Goal: Task Accomplishment & Management: Use online tool/utility

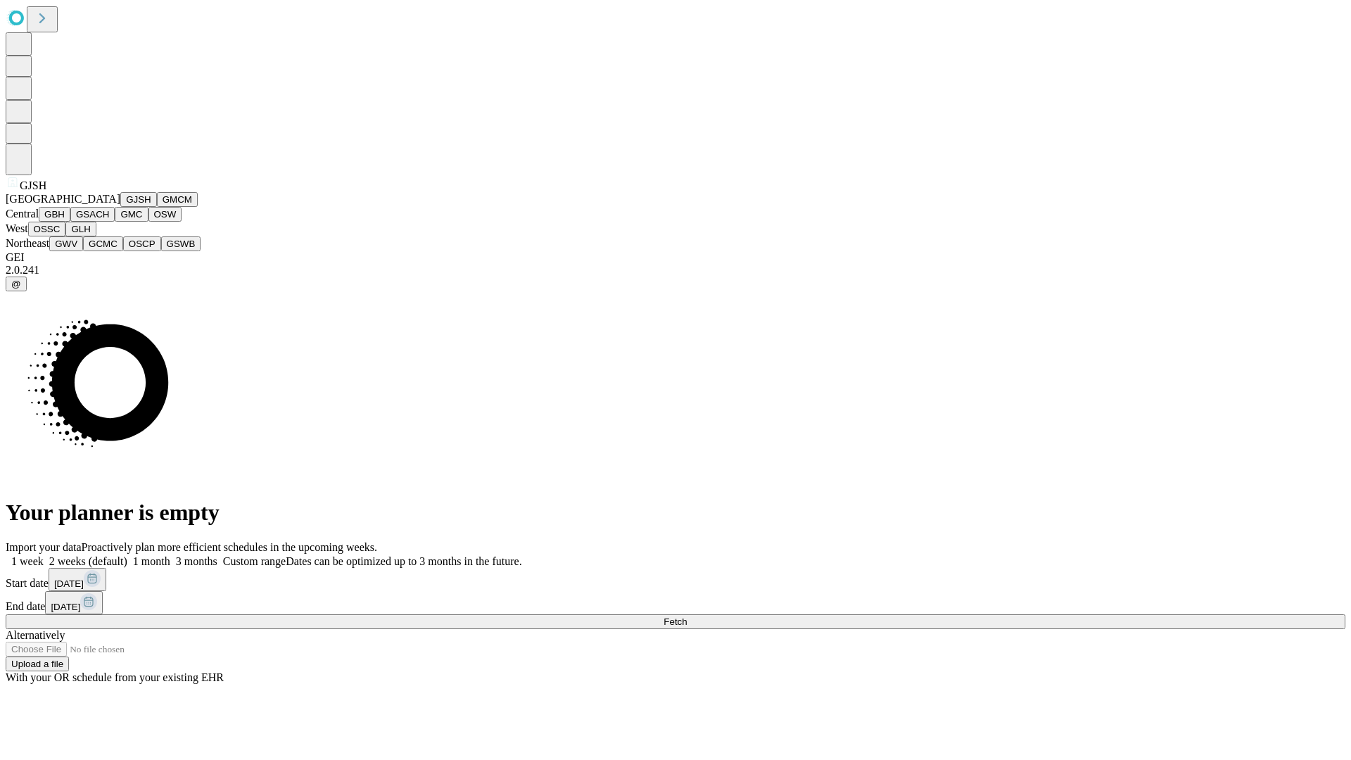
click at [120, 207] on button "GJSH" at bounding box center [138, 199] width 37 height 15
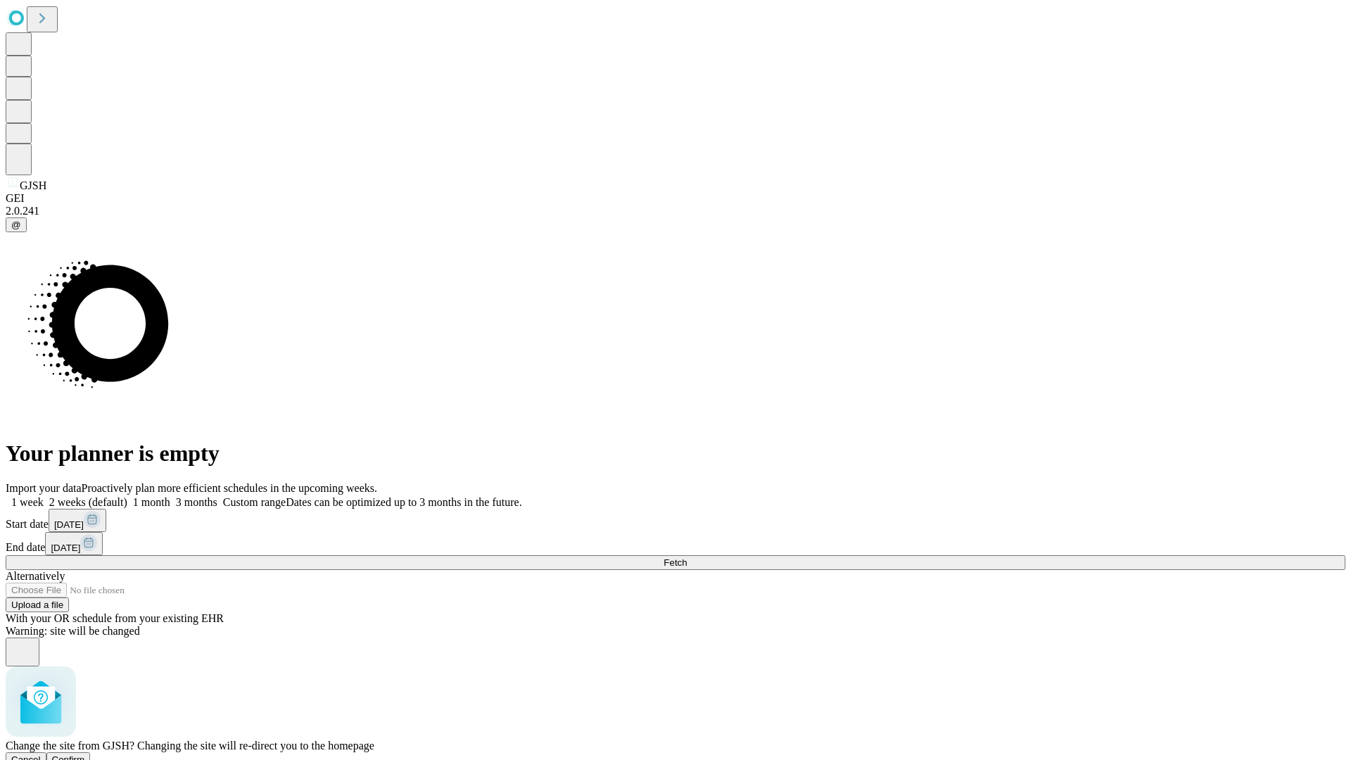
click at [85, 755] on span "Confirm" at bounding box center [68, 760] width 33 height 11
click at [170, 496] on label "1 month" at bounding box center [148, 502] width 43 height 12
click at [687, 557] on span "Fetch" at bounding box center [675, 562] width 23 height 11
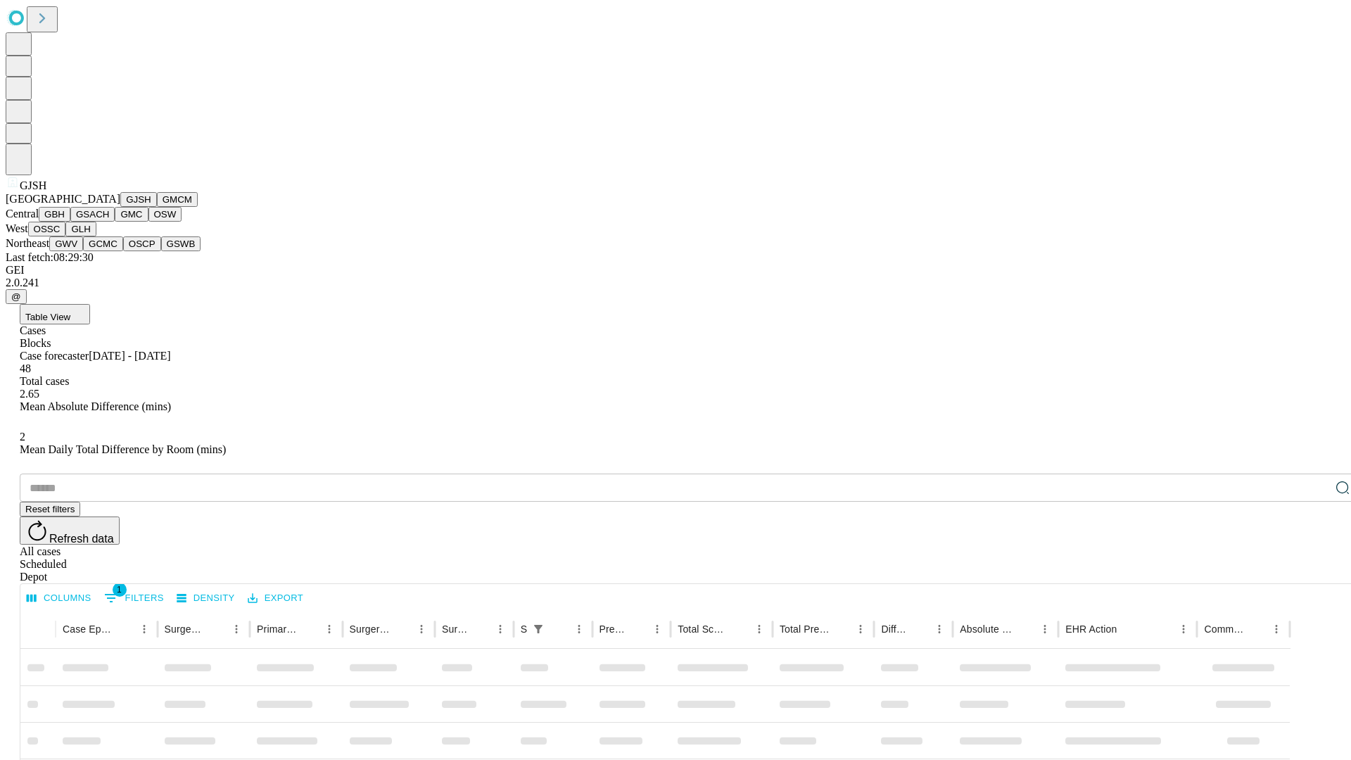
click at [157, 207] on button "GMCM" at bounding box center [177, 199] width 41 height 15
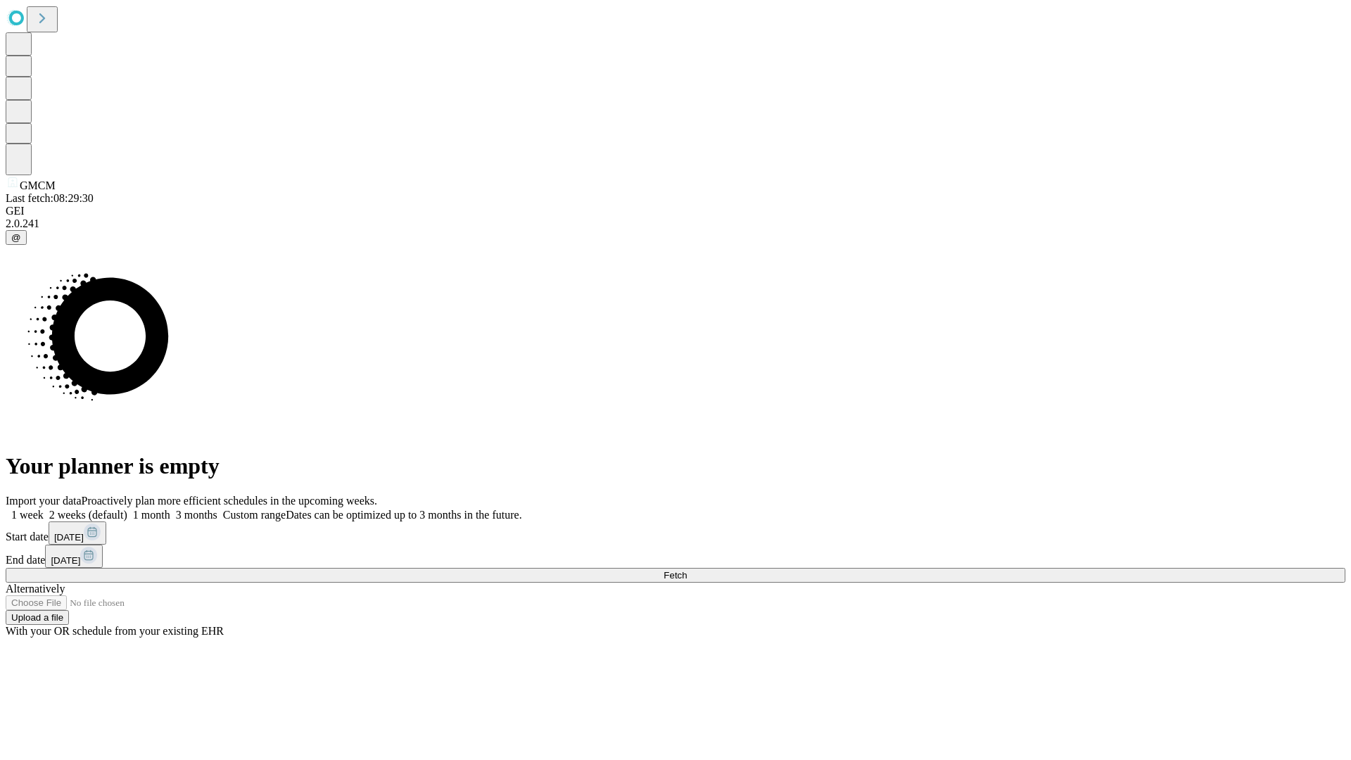
click at [170, 509] on label "1 month" at bounding box center [148, 515] width 43 height 12
click at [687, 570] on span "Fetch" at bounding box center [675, 575] width 23 height 11
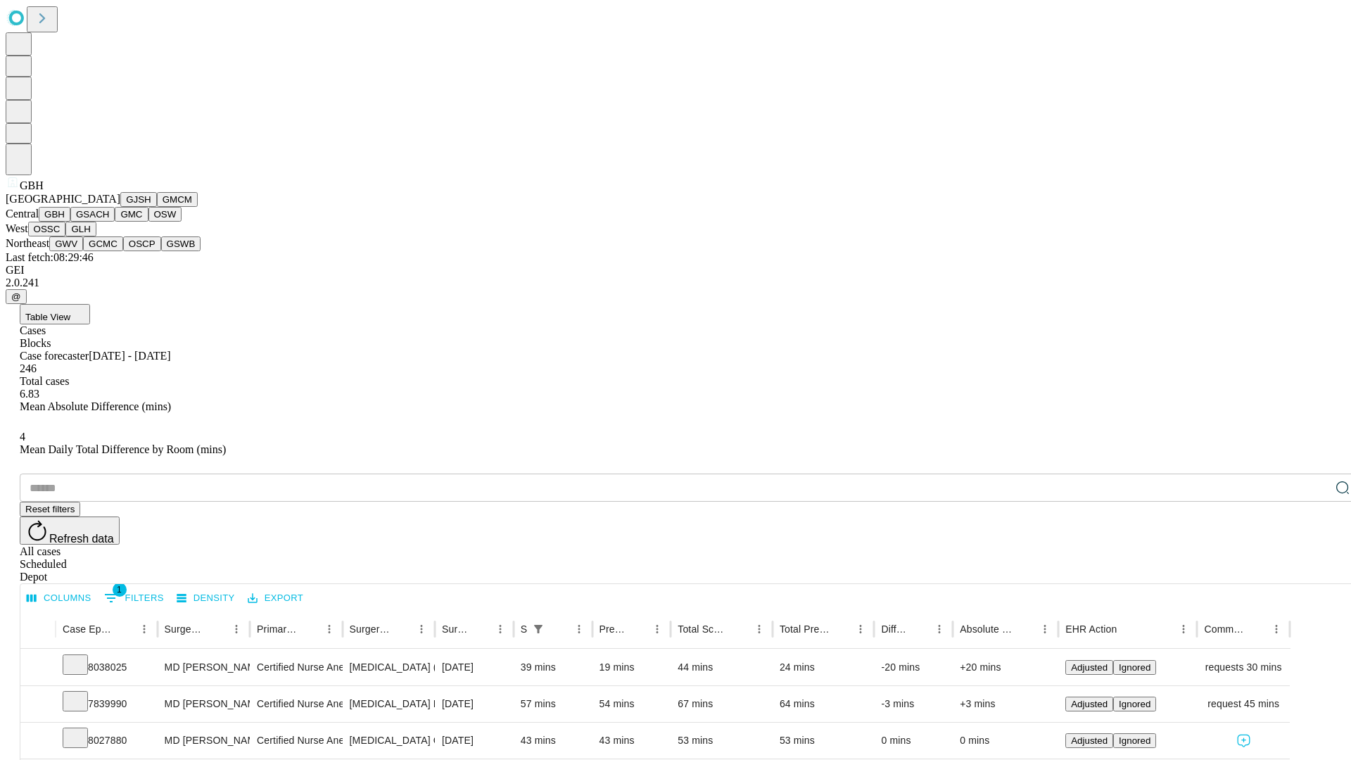
click at [109, 222] on button "GSACH" at bounding box center [92, 214] width 44 height 15
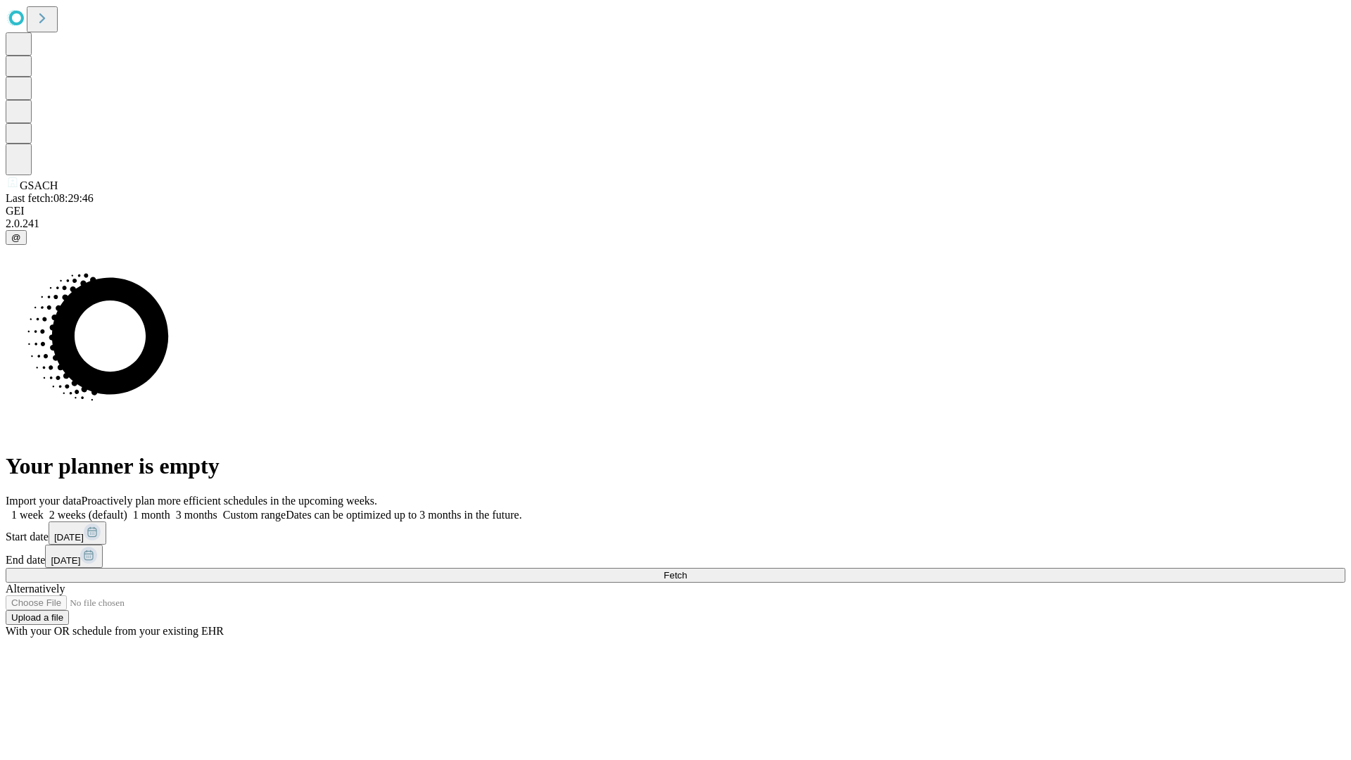
click at [170, 509] on label "1 month" at bounding box center [148, 515] width 43 height 12
click at [687, 570] on span "Fetch" at bounding box center [675, 575] width 23 height 11
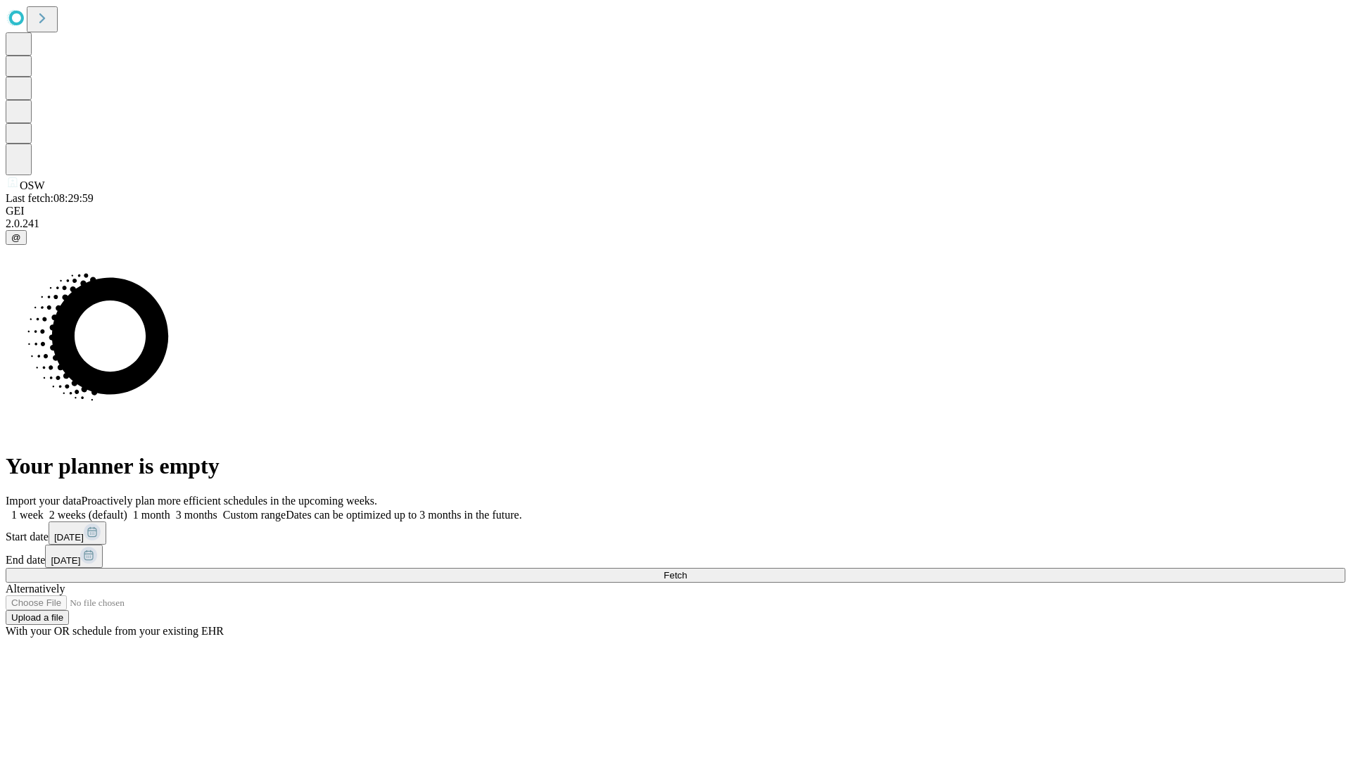
click at [170, 509] on label "1 month" at bounding box center [148, 515] width 43 height 12
click at [687, 570] on span "Fetch" at bounding box center [675, 575] width 23 height 11
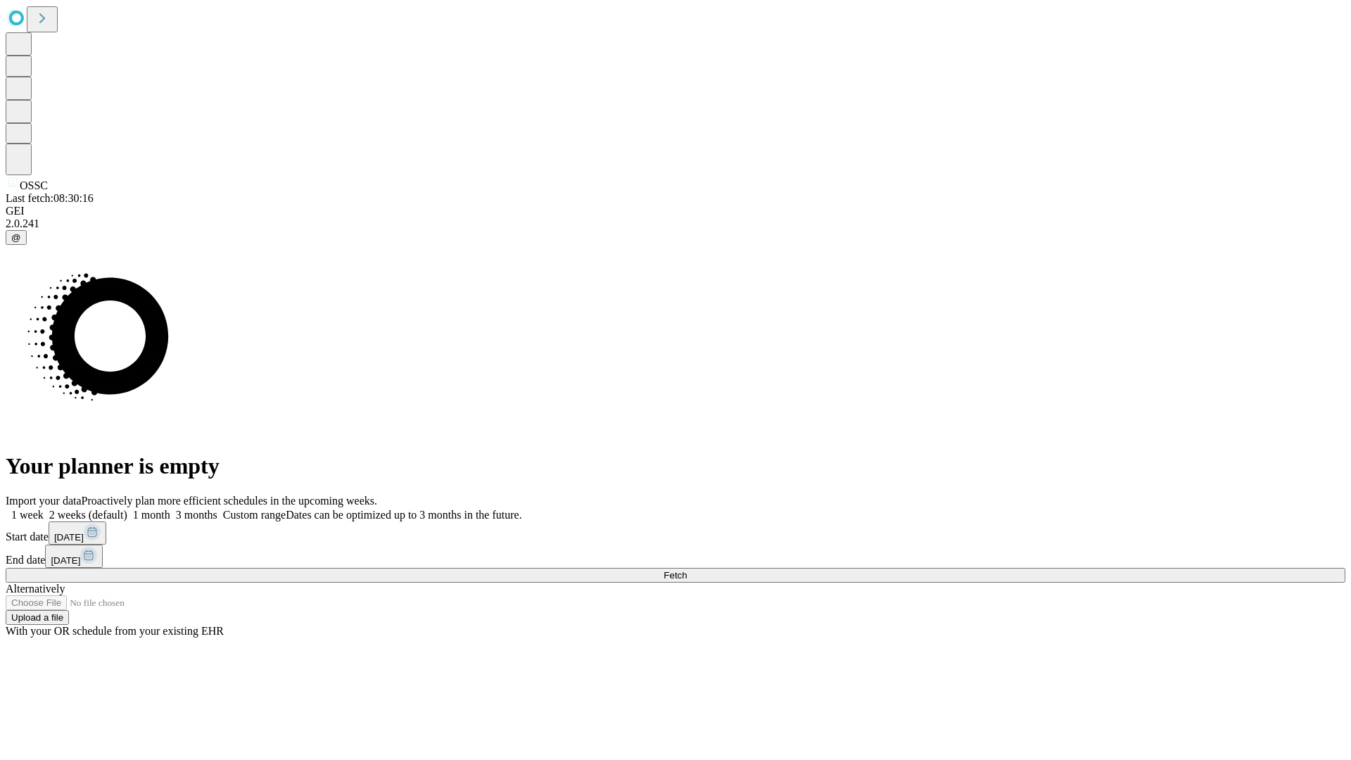
click at [170, 509] on label "1 month" at bounding box center [148, 515] width 43 height 12
click at [687, 570] on span "Fetch" at bounding box center [675, 575] width 23 height 11
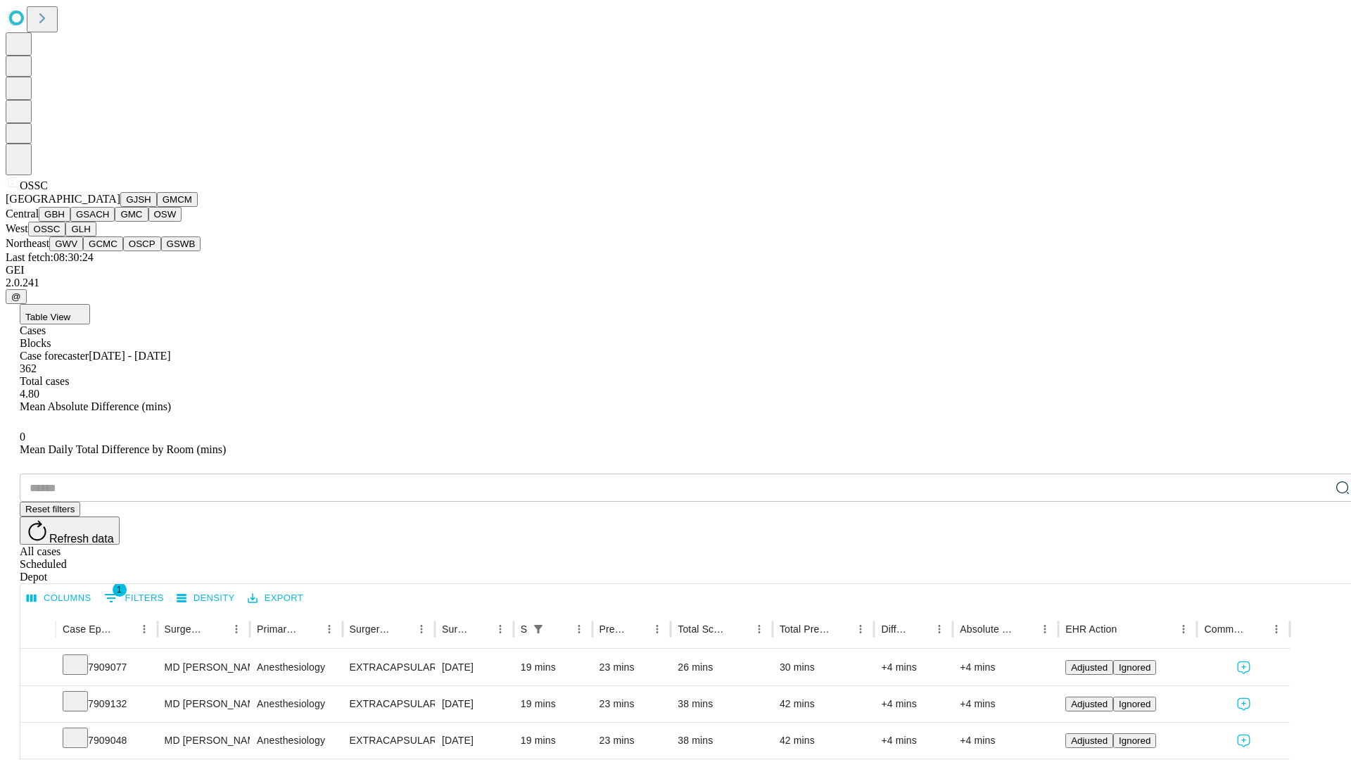
click at [96, 237] on button "GLH" at bounding box center [80, 229] width 30 height 15
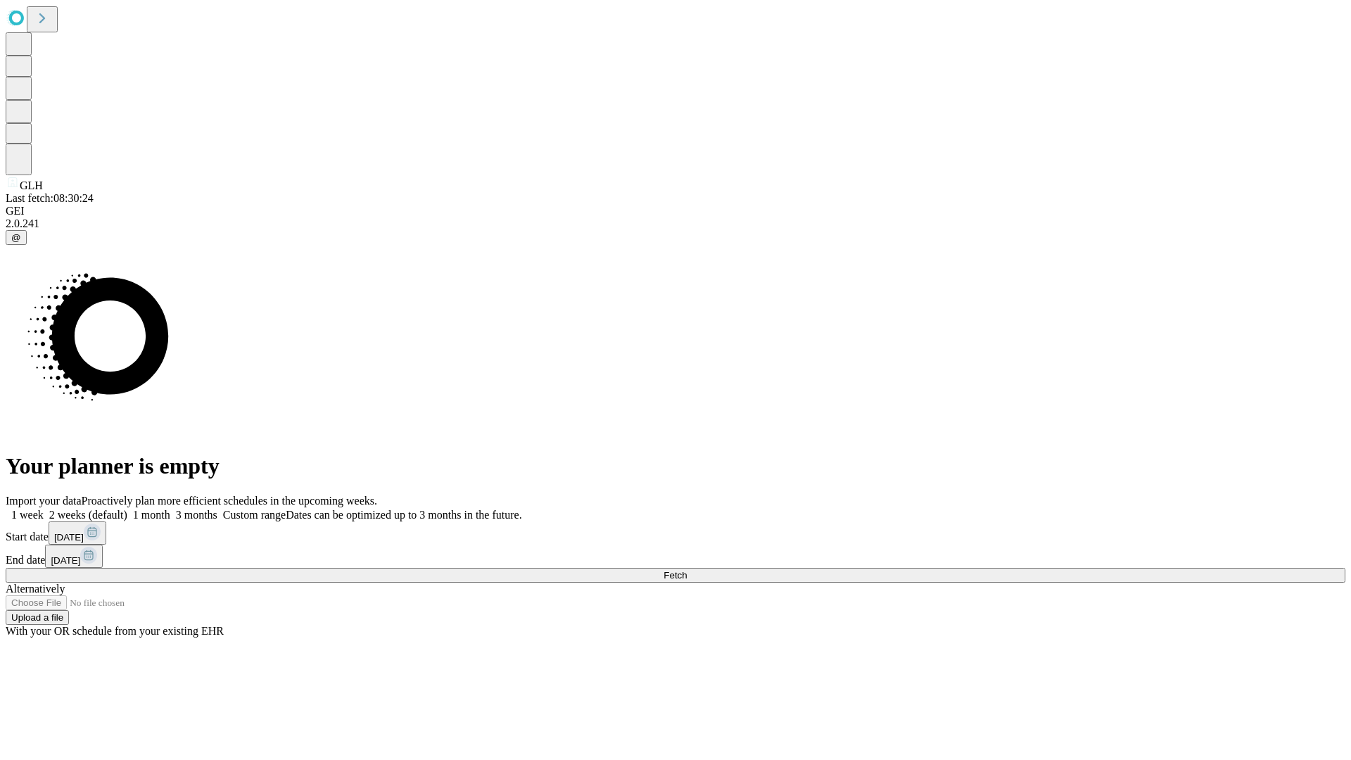
click at [170, 509] on label "1 month" at bounding box center [148, 515] width 43 height 12
click at [687, 570] on span "Fetch" at bounding box center [675, 575] width 23 height 11
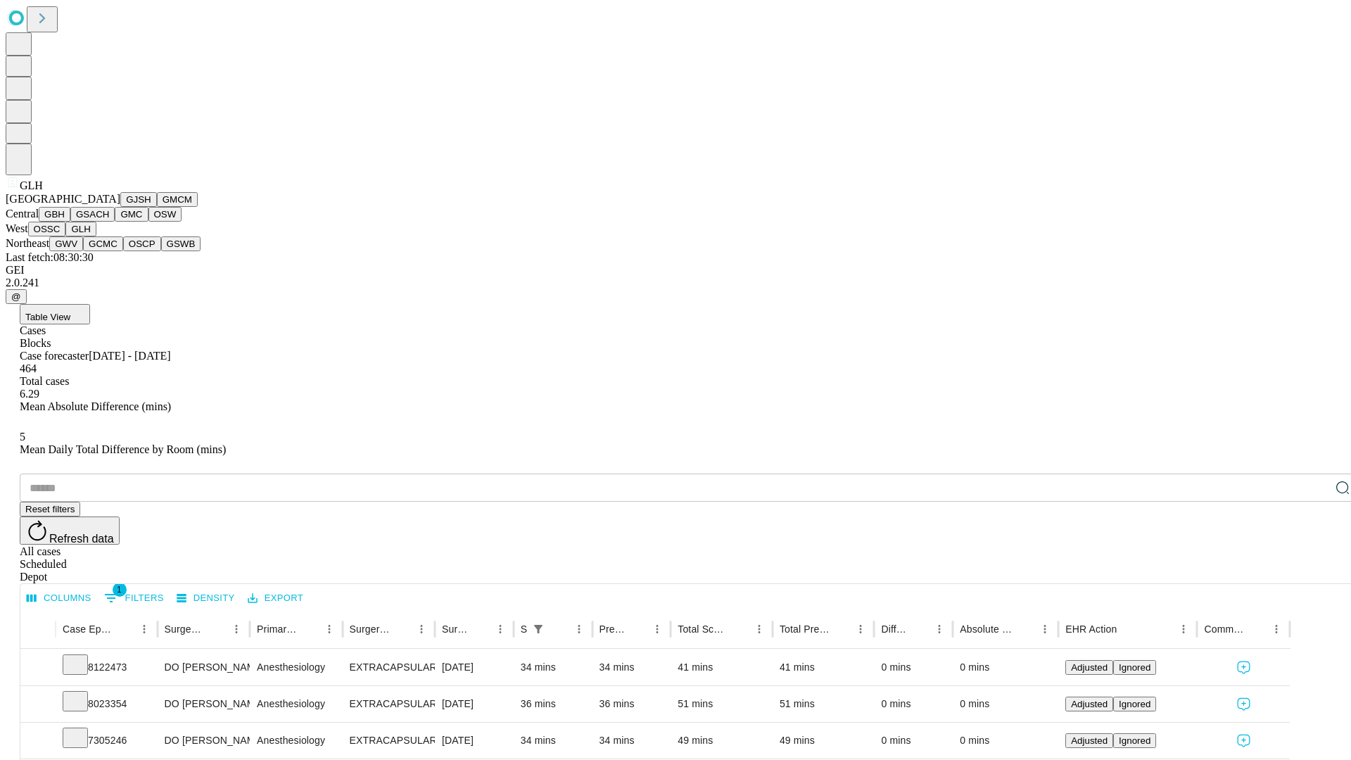
click at [83, 251] on button "GWV" at bounding box center [66, 244] width 34 height 15
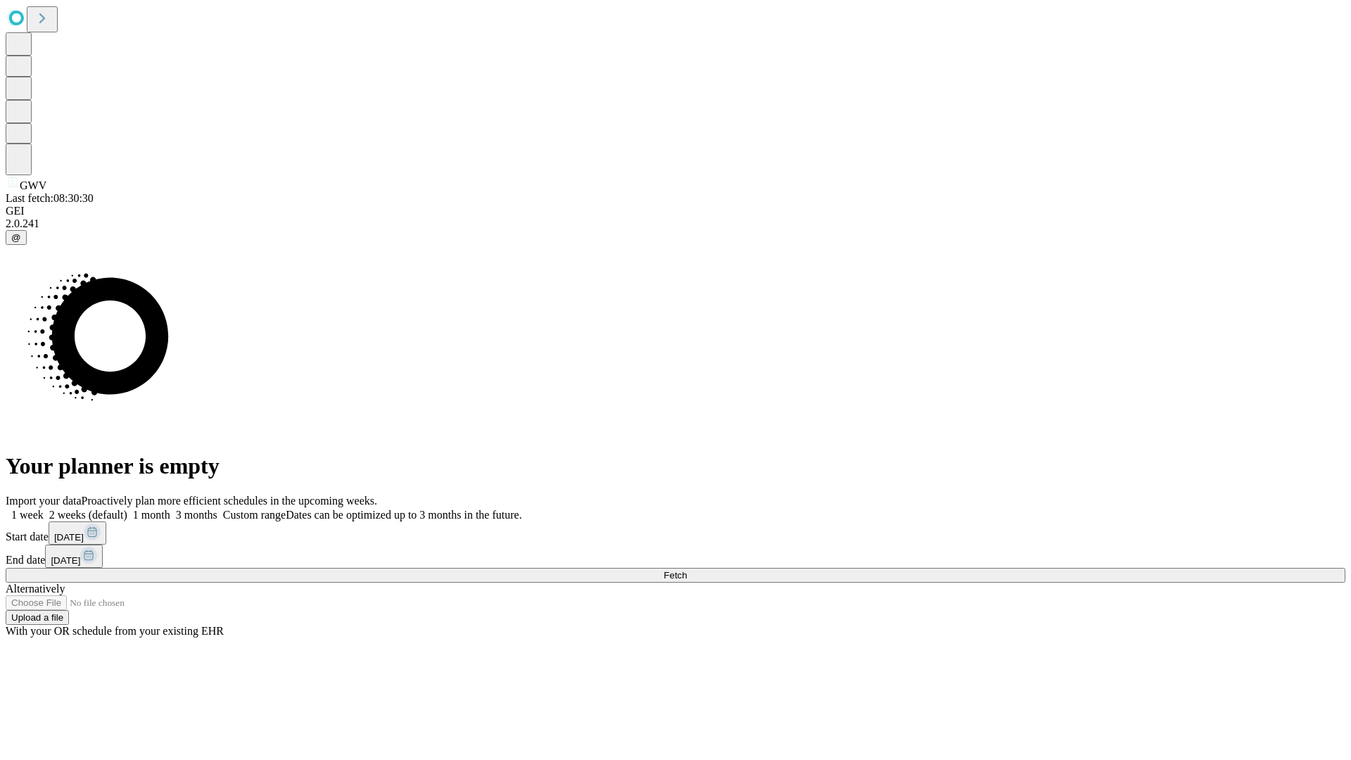
click at [170, 509] on label "1 month" at bounding box center [148, 515] width 43 height 12
click at [687, 570] on span "Fetch" at bounding box center [675, 575] width 23 height 11
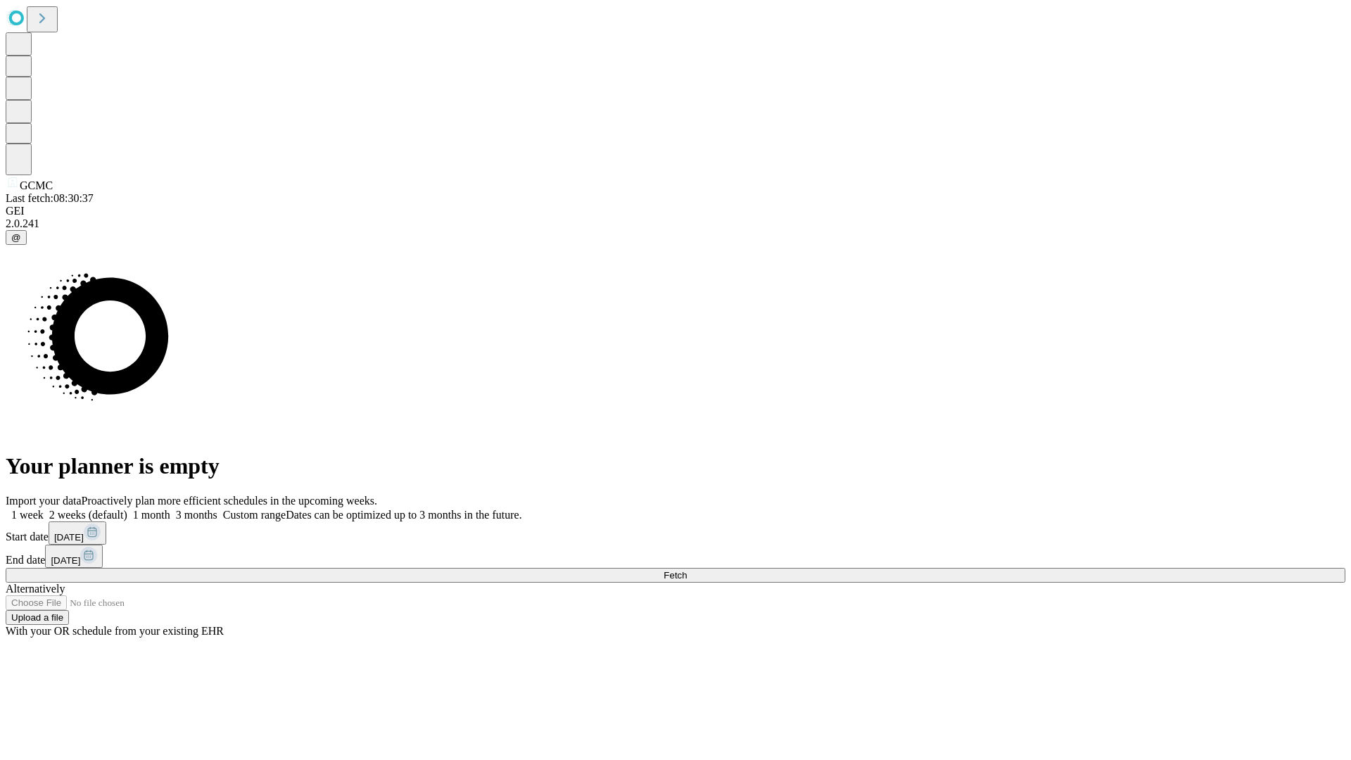
click at [687, 570] on span "Fetch" at bounding box center [675, 575] width 23 height 11
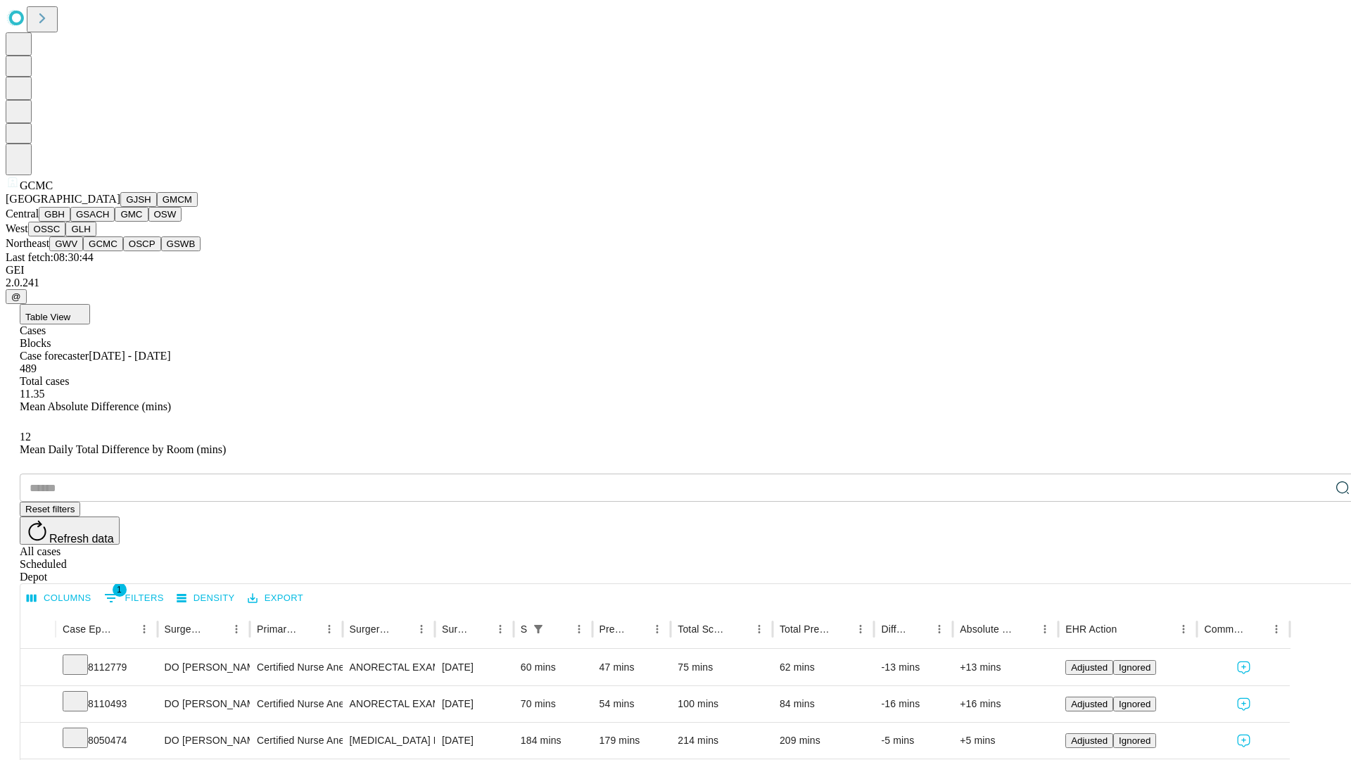
click at [123, 251] on button "OSCP" at bounding box center [142, 244] width 38 height 15
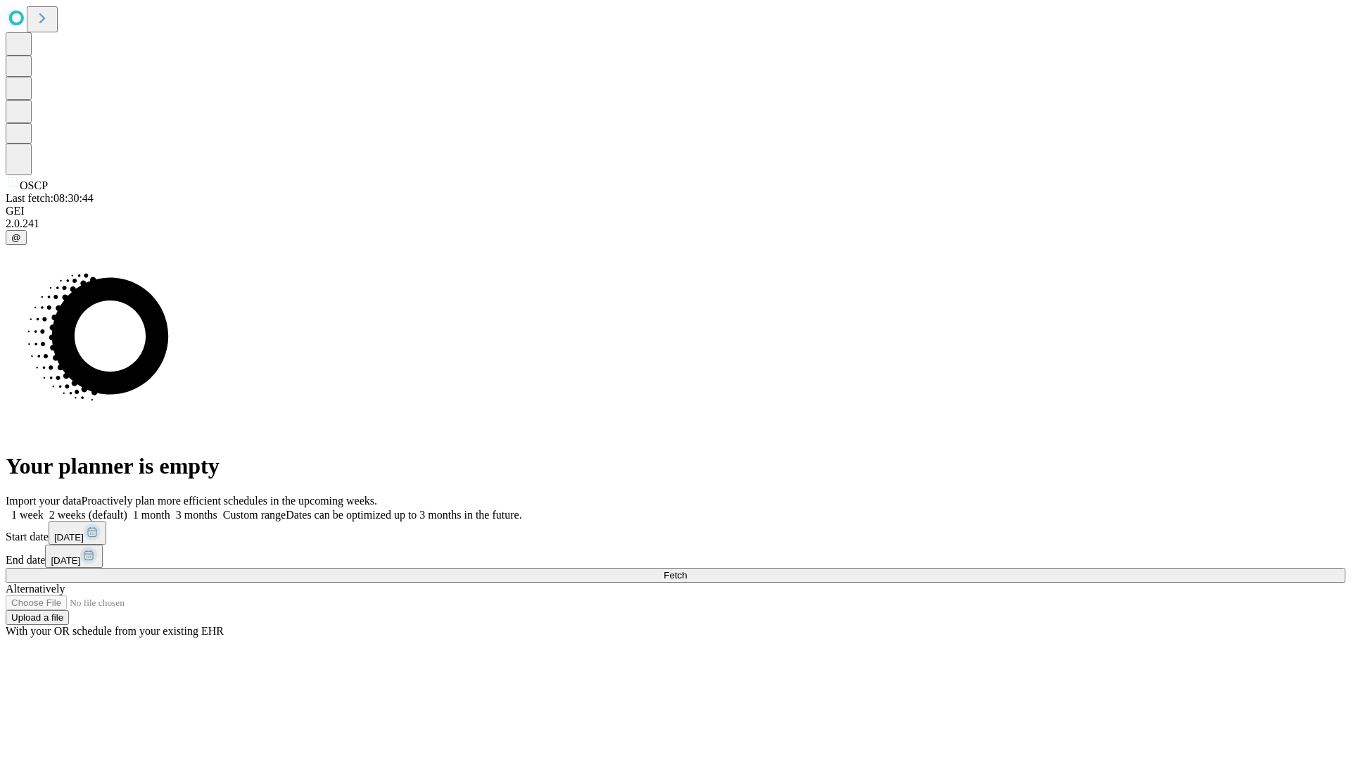
click at [170, 509] on label "1 month" at bounding box center [148, 515] width 43 height 12
click at [687, 570] on span "Fetch" at bounding box center [675, 575] width 23 height 11
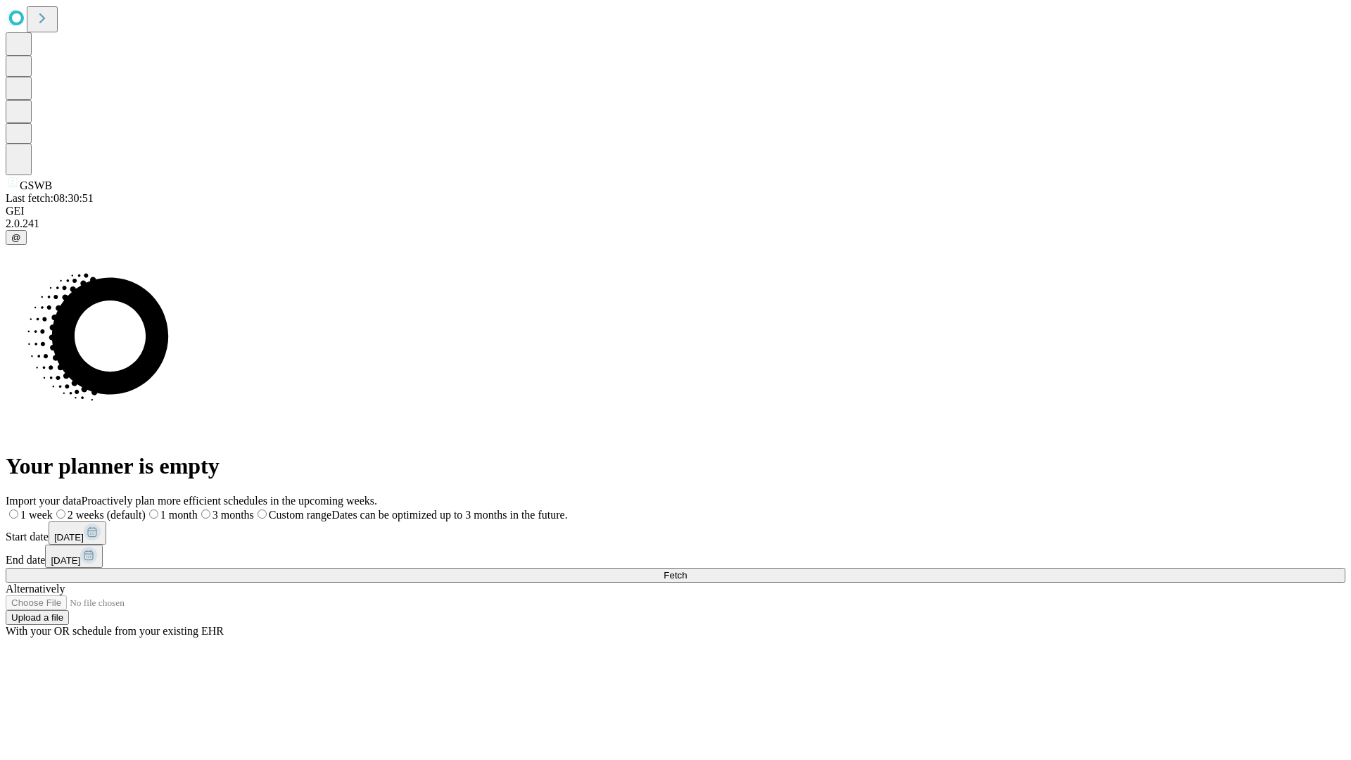
click at [198, 509] on label "1 month" at bounding box center [172, 515] width 52 height 12
click at [687, 570] on span "Fetch" at bounding box center [675, 575] width 23 height 11
